Goal: Task Accomplishment & Management: Use online tool/utility

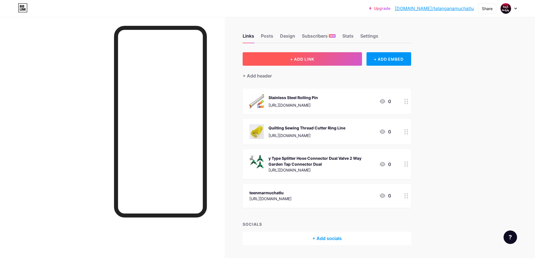
click at [311, 62] on button "+ ADD LINK" at bounding box center [302, 58] width 119 height 13
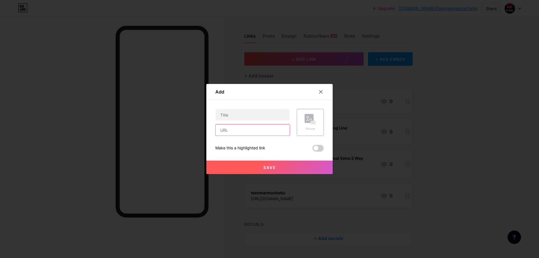
click at [246, 129] on input "text" at bounding box center [253, 129] width 74 height 11
paste input "[URL][DOMAIN_NAME]"
type input "[URL][DOMAIN_NAME]"
drag, startPoint x: 223, startPoint y: 117, endPoint x: 289, endPoint y: 127, distance: 65.9
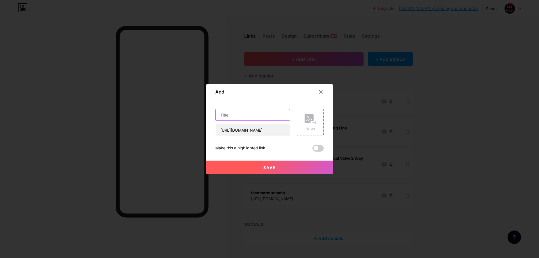
click at [224, 117] on input "text" at bounding box center [253, 114] width 74 height 11
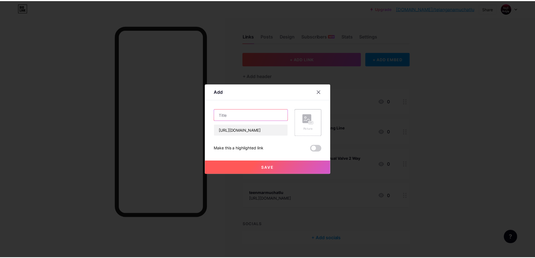
scroll to position [0, 0]
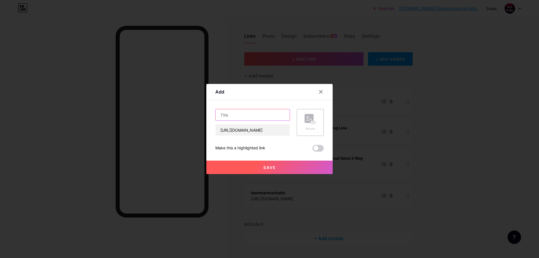
click at [264, 116] on input "text" at bounding box center [253, 114] width 74 height 11
paste input "mini electric Helmet visor wiper"
type input "mini electric Helmet visor wiper"
click at [311, 130] on div "Picture" at bounding box center [310, 129] width 11 height 4
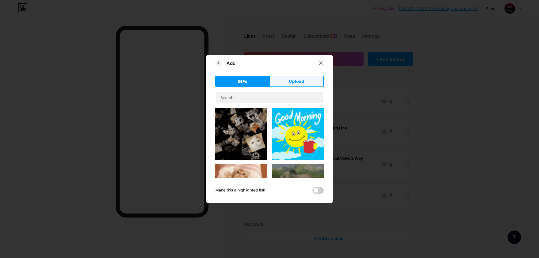
click at [292, 78] on button "Upload" at bounding box center [297, 81] width 54 height 11
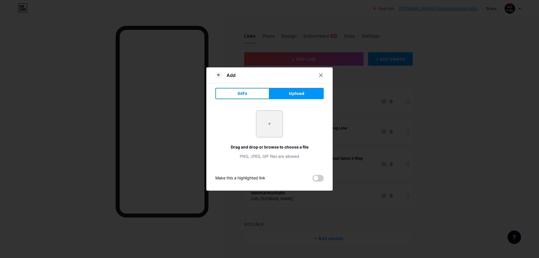
click at [262, 126] on input "file" at bounding box center [269, 124] width 26 height 26
type input "C:\fakepath\gempages_559169121023951853-bb21.png"
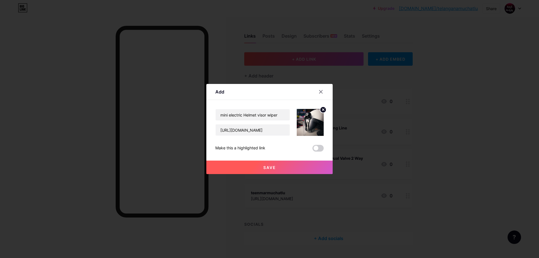
click at [273, 168] on span "Save" at bounding box center [270, 167] width 13 height 5
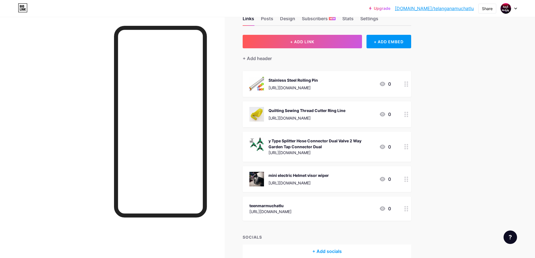
scroll to position [19, 0]
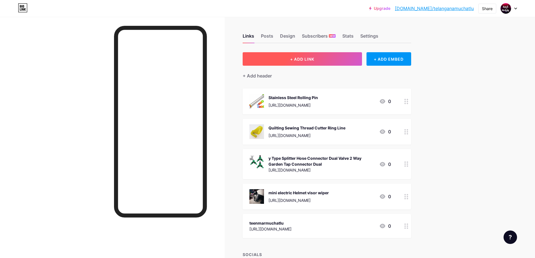
click at [320, 60] on button "+ ADD LINK" at bounding box center [302, 58] width 119 height 13
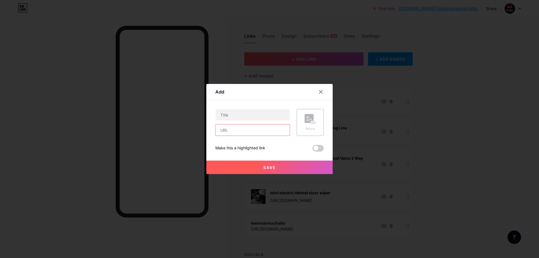
click at [242, 132] on input "text" at bounding box center [253, 129] width 74 height 11
paste input "https://amzn.to/3V0btkY"
type input "https://amzn.to/3V0btkY"
drag, startPoint x: 243, startPoint y: 116, endPoint x: 260, endPoint y: 119, distance: 16.5
click at [243, 116] on input "text" at bounding box center [253, 114] width 74 height 11
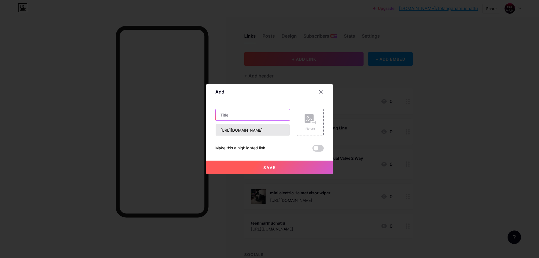
paste input "Waterproof LED Solar Step Lights for Outdoor Decks"
type input "Waterproof LED Solar Step Lights for Outdoor Decks"
click at [306, 124] on div "Picture" at bounding box center [310, 122] width 11 height 17
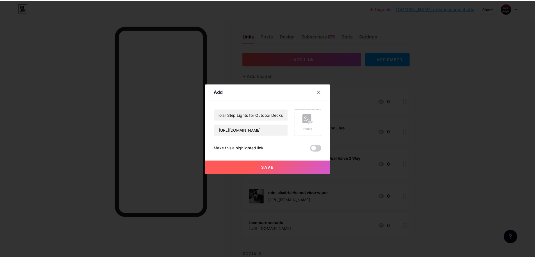
scroll to position [0, 0]
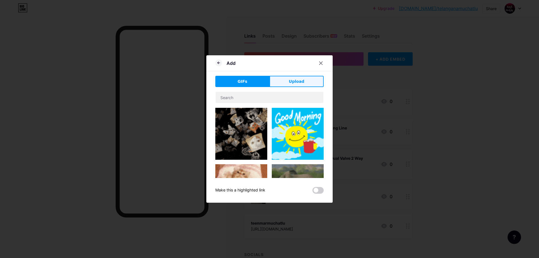
click at [294, 86] on button "Upload" at bounding box center [297, 81] width 54 height 11
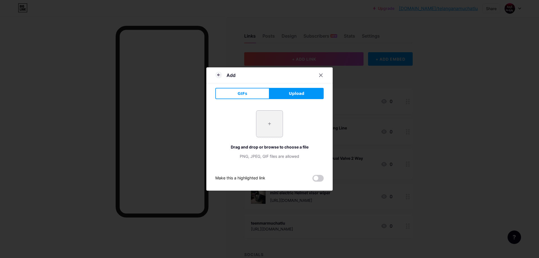
click at [262, 125] on input "file" at bounding box center [269, 124] width 26 height 26
type input "C:\fakepath\71PB16t5HgL._SX679_.jpg"
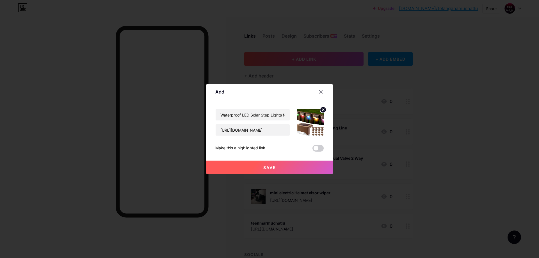
click at [265, 165] on button "Save" at bounding box center [269, 167] width 126 height 13
